Goal: Task Accomplishment & Management: Use online tool/utility

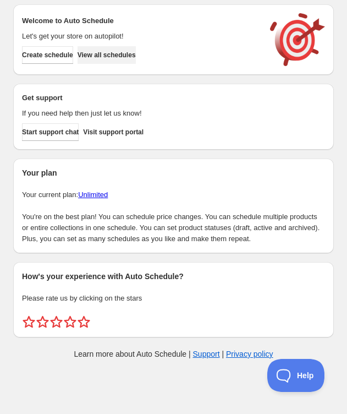
click at [134, 48] on button "View all schedules" at bounding box center [107, 55] width 58 height 18
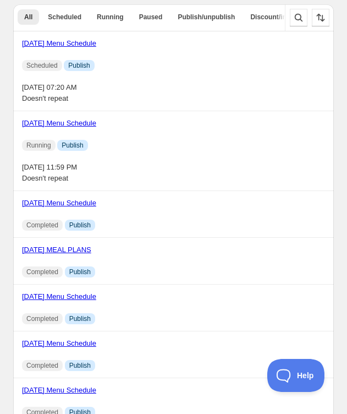
click at [40, 42] on link "[DATE] Menu Schedule" at bounding box center [59, 43] width 74 height 8
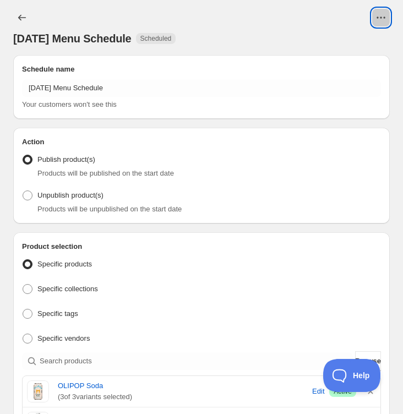
click at [301, 15] on icon "View actions for 9/12/25 Menu Schedule" at bounding box center [380, 17] width 11 height 11
click at [301, 39] on span "Duplicate" at bounding box center [368, 41] width 30 height 8
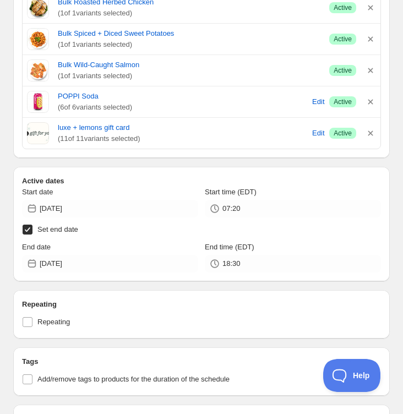
scroll to position [541, 0]
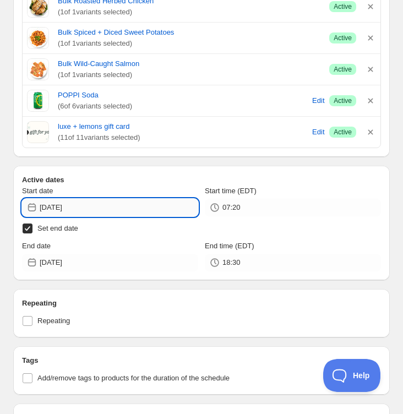
drag, startPoint x: 380, startPoint y: 15, endPoint x: 91, endPoint y: 205, distance: 345.1
click at [91, 205] on input "2025-09-12" at bounding box center [119, 208] width 158 height 18
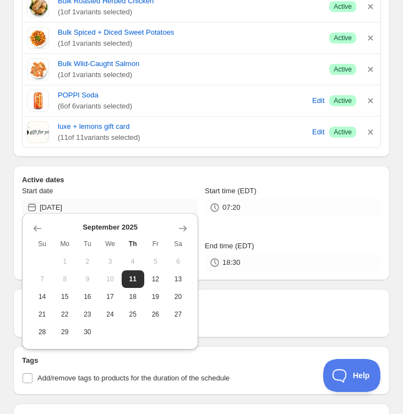
click at [155, 295] on span "19" at bounding box center [156, 296] width 14 height 9
type input "2025-09-19"
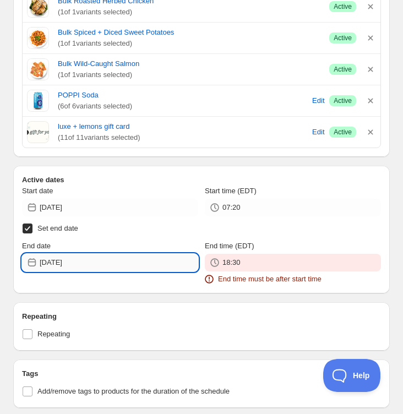
drag, startPoint x: 91, startPoint y: 205, endPoint x: 89, endPoint y: 260, distance: 55.1
click at [89, 260] on input "2025-09-11" at bounding box center [119, 263] width 158 height 18
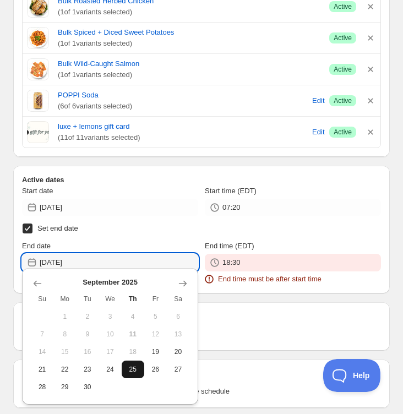
drag, startPoint x: 89, startPoint y: 260, endPoint x: 130, endPoint y: 369, distance: 116.7
click at [130, 369] on span "25" at bounding box center [133, 369] width 14 height 9
type input "2025-09-25"
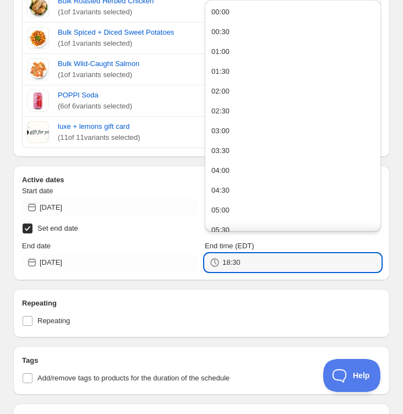
click at [244, 254] on input "18:30" at bounding box center [301, 263] width 158 height 18
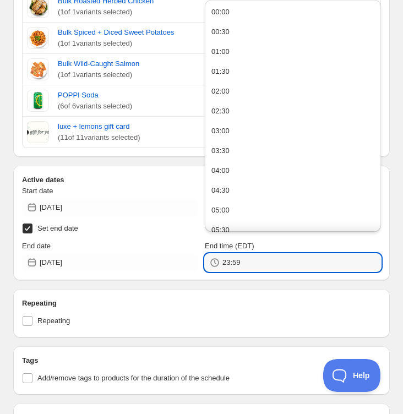
type input "23:59"
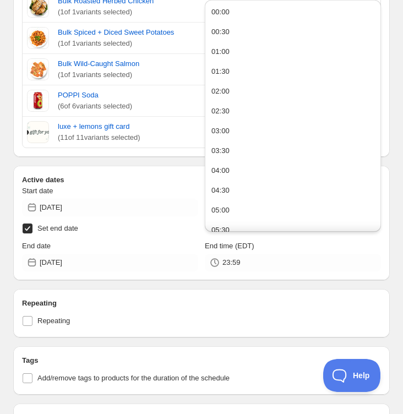
click at [127, 281] on div "Schedule name Copy of 9/12/25 Menu Schedule Your customers won't see this Actio…" at bounding box center [201, 98] width 376 height 1168
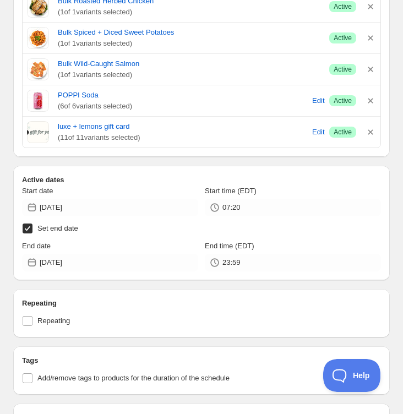
scroll to position [0, 0]
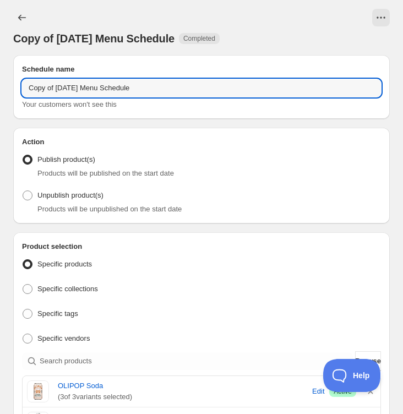
click at [72, 86] on input "Copy of 9/12/25 Menu Schedule" at bounding box center [201, 88] width 359 height 18
drag, startPoint x: 130, startPoint y: 369, endPoint x: -21, endPoint y: 84, distance: 322.4
click at [0, 84] on html "Copy of 9/19/25 Menu Schedule. This page is ready Copy of 9/19/25 Menu Schedule…" at bounding box center [201, 207] width 403 height 414
type input "9/19/25 Menu Schedule"
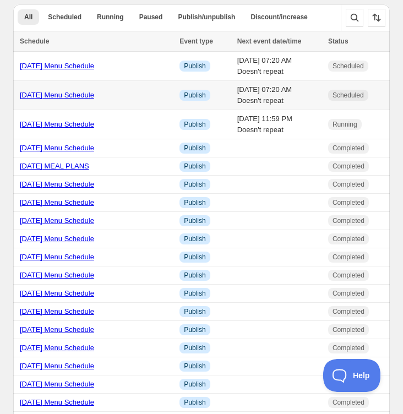
click at [85, 97] on link "9/12/25 Menu Schedule" at bounding box center [57, 95] width 74 height 8
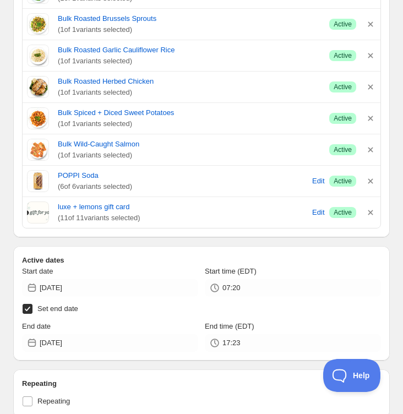
scroll to position [464, 0]
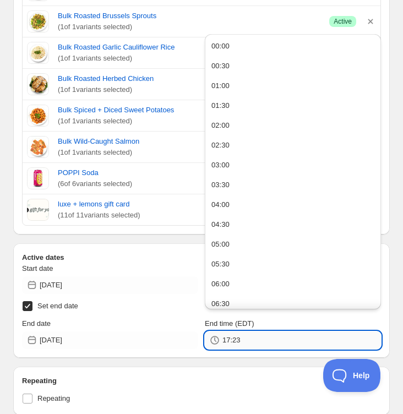
click at [248, 333] on input "17:23" at bounding box center [301, 340] width 158 height 18
type input "23:59"
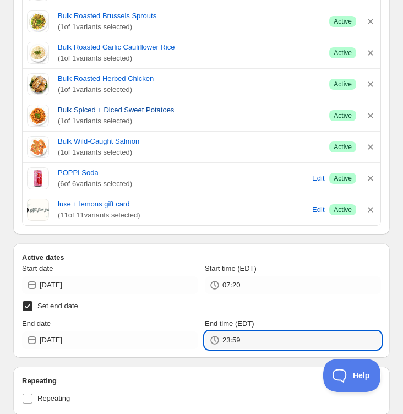
scroll to position [0, 0]
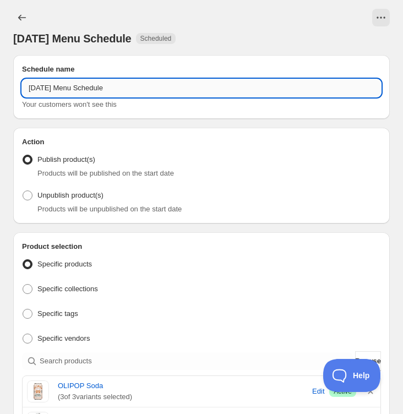
click at [179, 92] on input "9/12/25 Menu Schedule" at bounding box center [201, 88] width 359 height 18
type input "9/12/25 Menu Schedule"
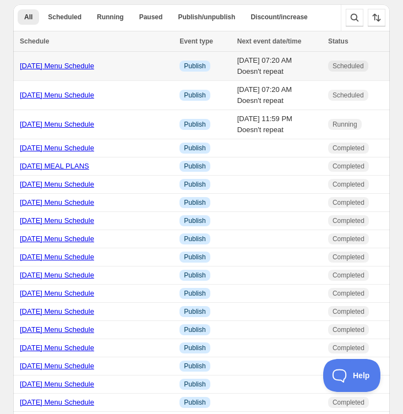
click at [56, 70] on div "9/19/25 Menu Schedule" at bounding box center [96, 66] width 153 height 11
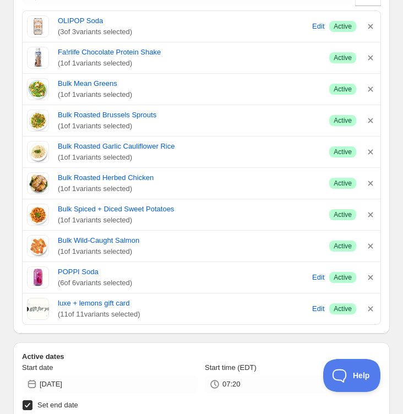
scroll to position [366, 0]
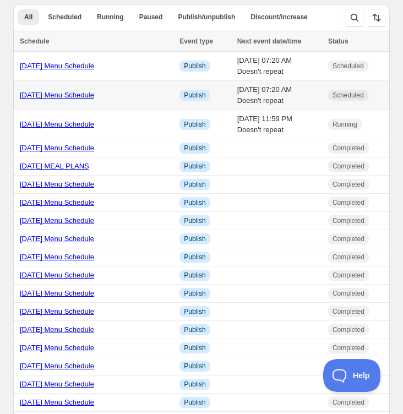
click at [83, 92] on link "9/12/25 Menu Schedule" at bounding box center [57, 95] width 74 height 8
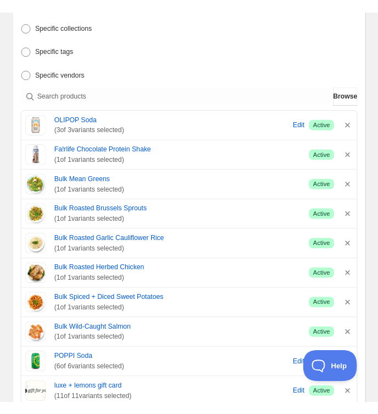
scroll to position [277, 0]
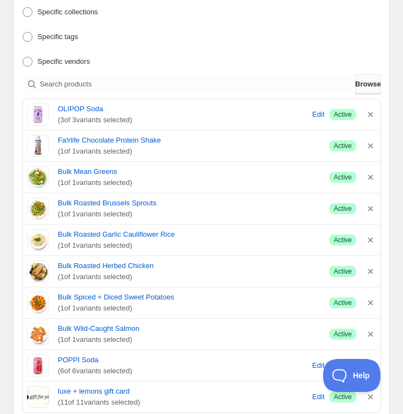
click at [301, 80] on span "Browse" at bounding box center [368, 84] width 26 height 11
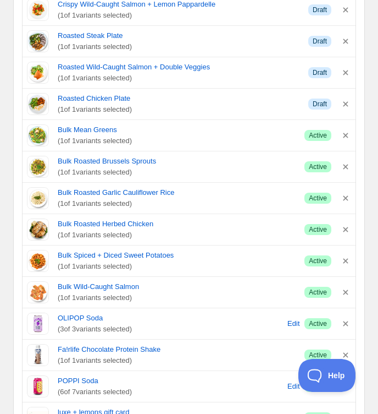
scroll to position [1008, 0]
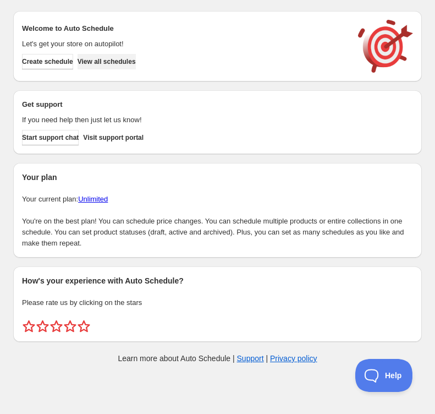
click at [123, 65] on span "View all schedules" at bounding box center [107, 61] width 58 height 9
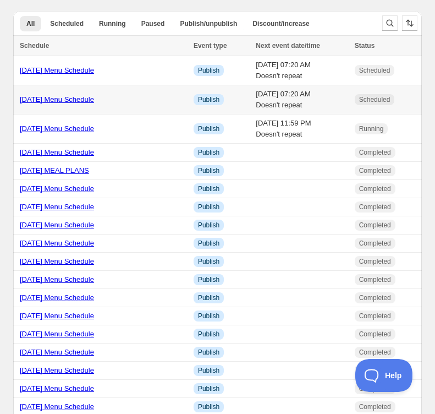
click at [34, 94] on div "[DATE] Menu Schedule" at bounding box center [103, 99] width 167 height 11
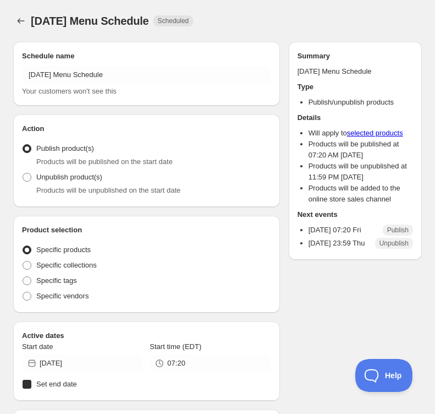
radio input "true"
checkbox input "true"
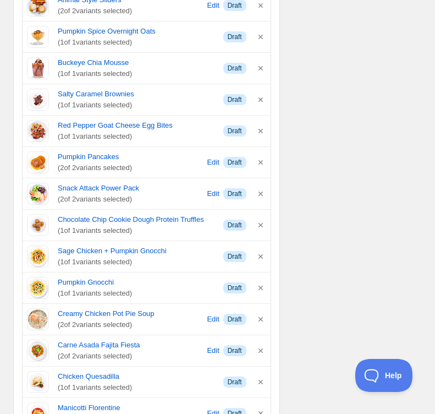
scroll to position [274, 0]
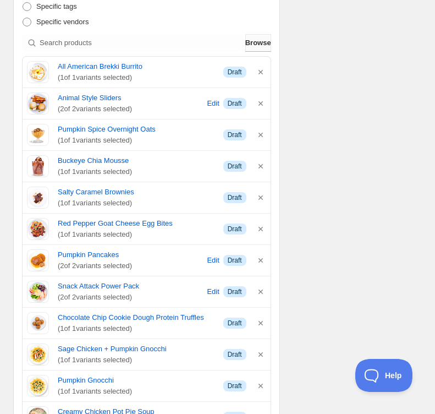
click at [262, 47] on button "Browse" at bounding box center [258, 43] width 26 height 18
